Goal: Navigation & Orientation: Find specific page/section

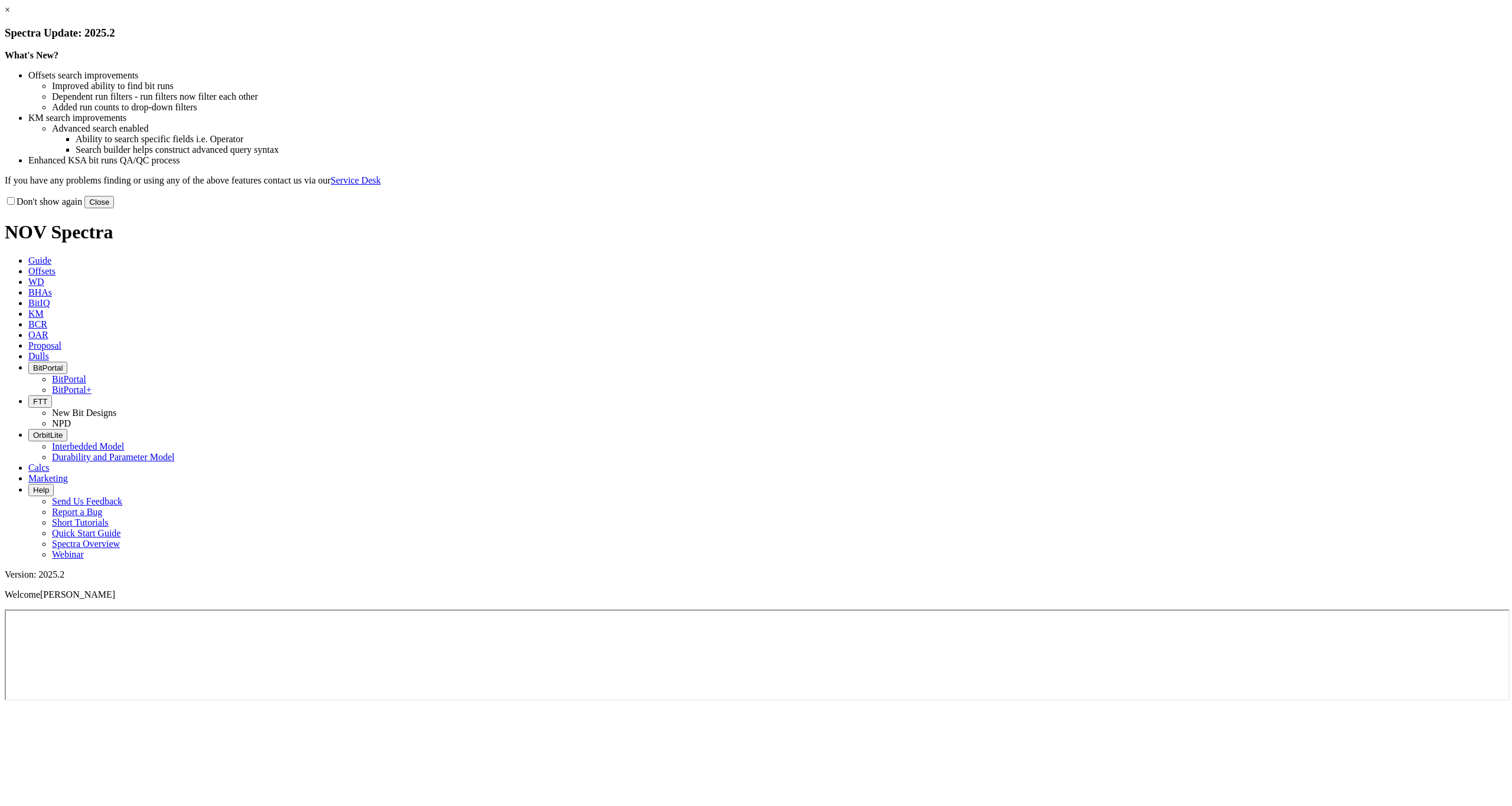
click at [10, 15] on link "×" at bounding box center [7, 10] width 5 height 10
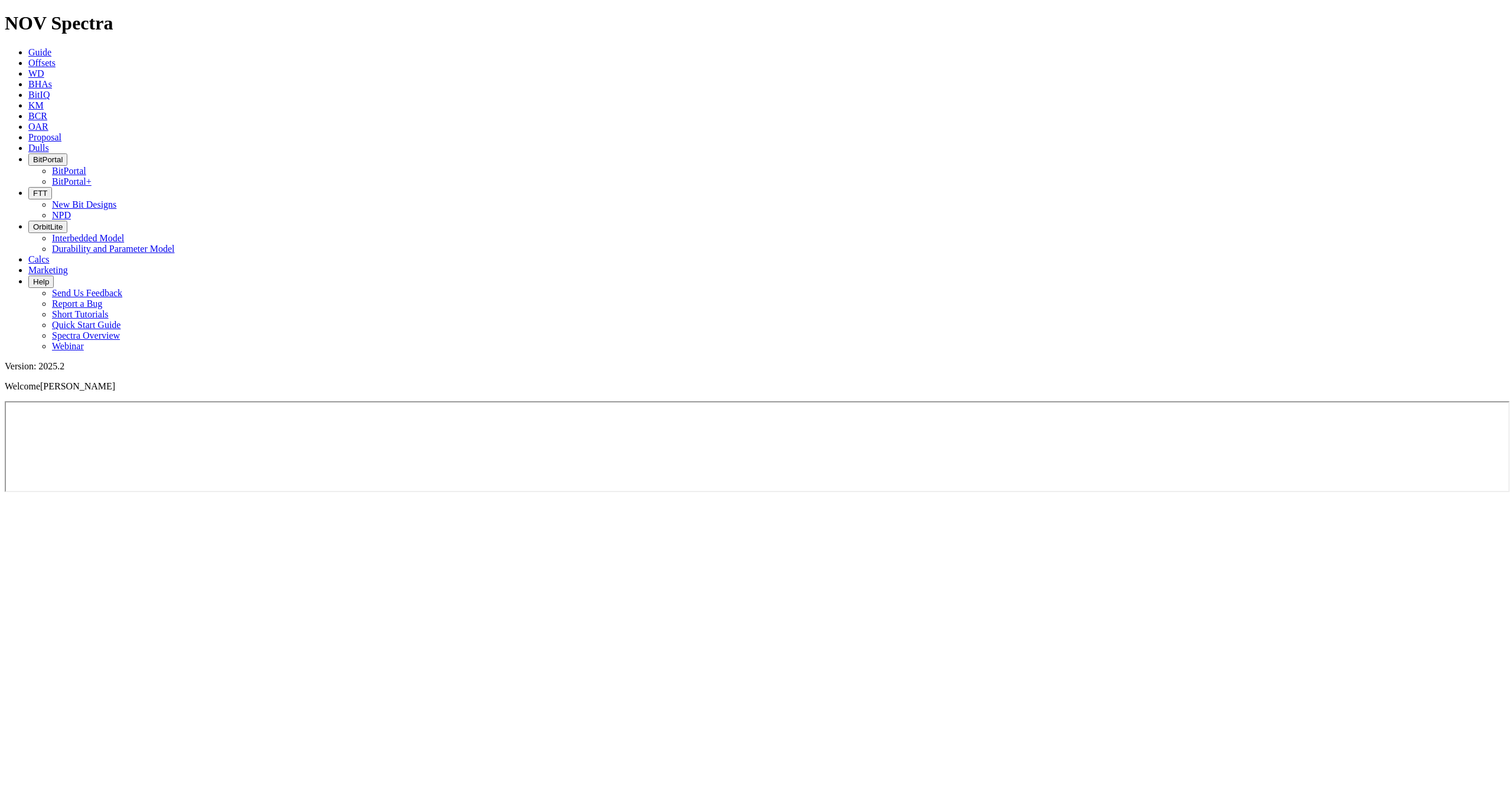
click at [63, 155] on span "BitPortal" at bounding box center [48, 159] width 30 height 9
click at [86, 166] on link "BitPortal" at bounding box center [69, 171] width 34 height 10
click at [1446, 361] on div "Version: 2025.2 Welcome Adam Thomas" at bounding box center [756, 376] width 1502 height 31
